Goal: Task Accomplishment & Management: Manage account settings

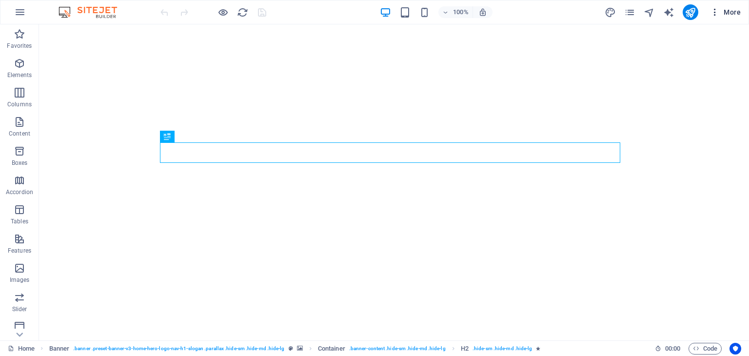
click at [714, 17] on icon "button" at bounding box center [715, 12] width 10 height 10
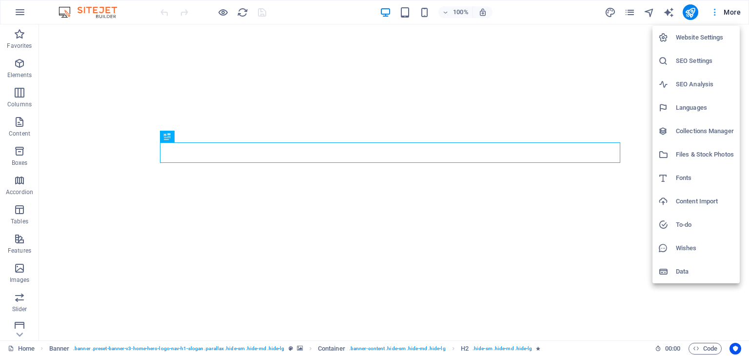
click at [714, 17] on div at bounding box center [374, 178] width 749 height 356
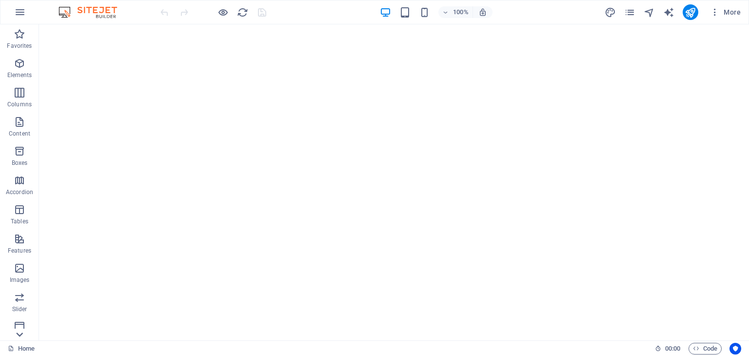
click at [19, 337] on icon at bounding box center [20, 335] width 14 height 14
click at [712, 18] on button "More" at bounding box center [725, 12] width 39 height 16
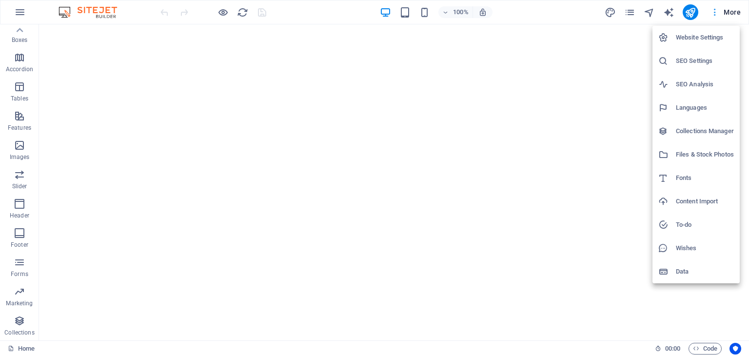
click at [712, 18] on div at bounding box center [374, 178] width 749 height 356
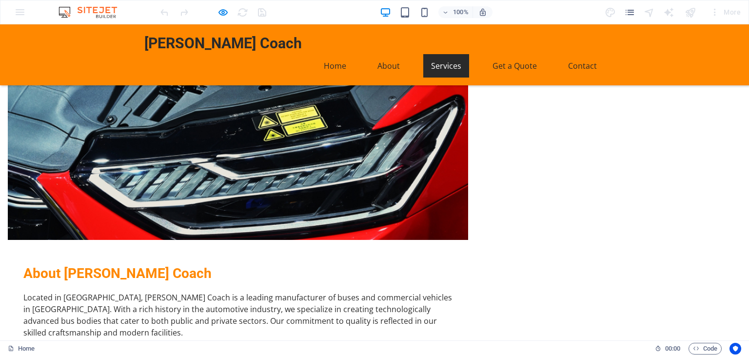
scroll to position [0, 0]
